Goal: Task Accomplishment & Management: Use online tool/utility

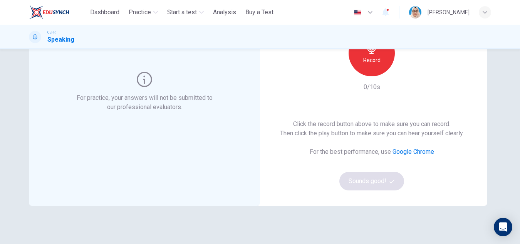
scroll to position [39, 0]
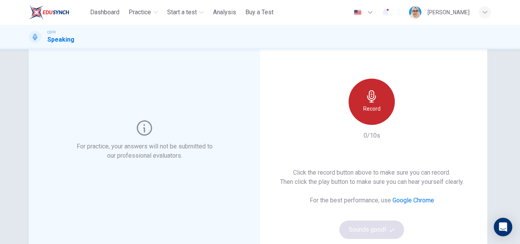
click at [376, 101] on div "Record" at bounding box center [372, 102] width 46 height 46
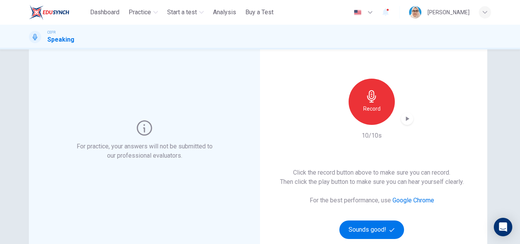
click at [404, 119] on icon "button" at bounding box center [407, 119] width 8 height 8
click at [407, 119] on icon "button" at bounding box center [407, 119] width 8 height 8
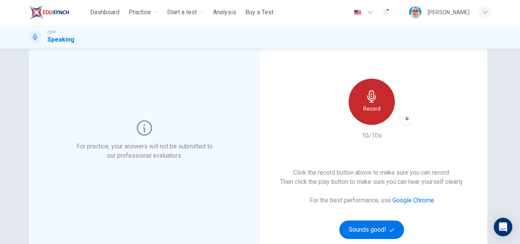
click at [373, 100] on icon "button" at bounding box center [371, 96] width 12 height 12
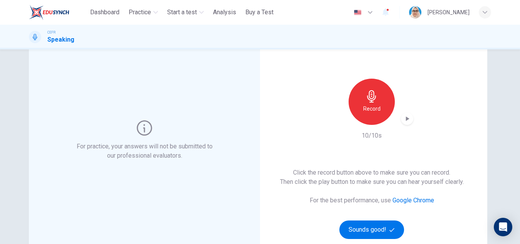
click at [407, 117] on icon "button" at bounding box center [407, 119] width 8 height 8
click at [481, 12] on div "button" at bounding box center [485, 12] width 12 height 12
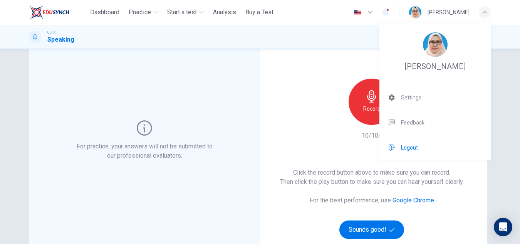
click at [414, 146] on span "Logout" at bounding box center [409, 147] width 17 height 9
